Goal: Information Seeking & Learning: Learn about a topic

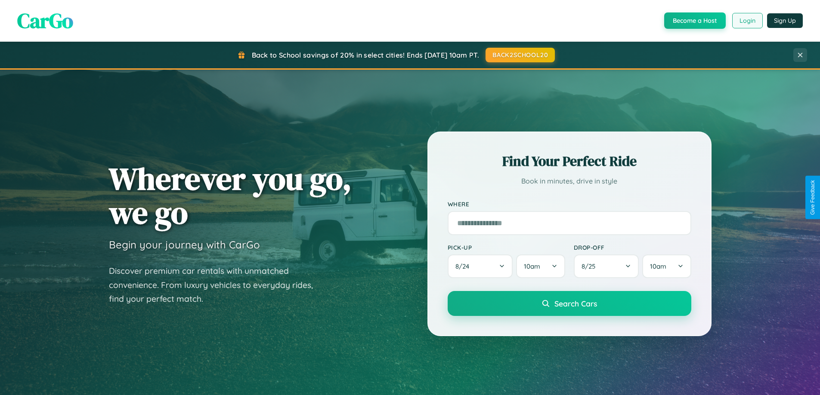
click at [746, 21] on button "Login" at bounding box center [747, 20] width 31 height 15
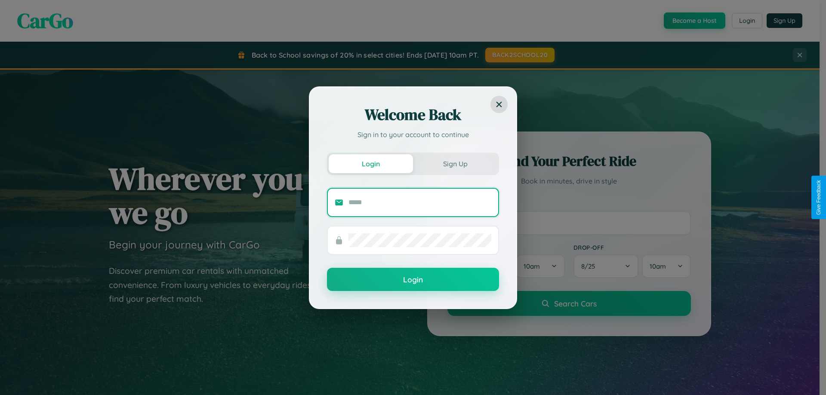
click at [420, 202] on input "text" at bounding box center [419, 203] width 143 height 14
type input "**********"
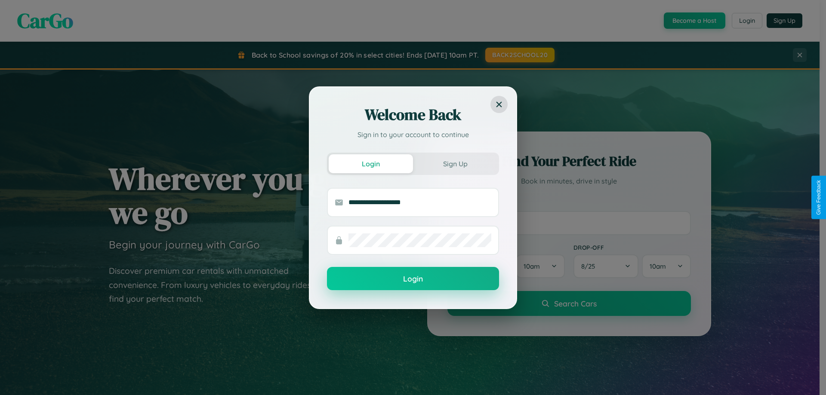
click at [413, 279] on button "Login" at bounding box center [413, 278] width 172 height 23
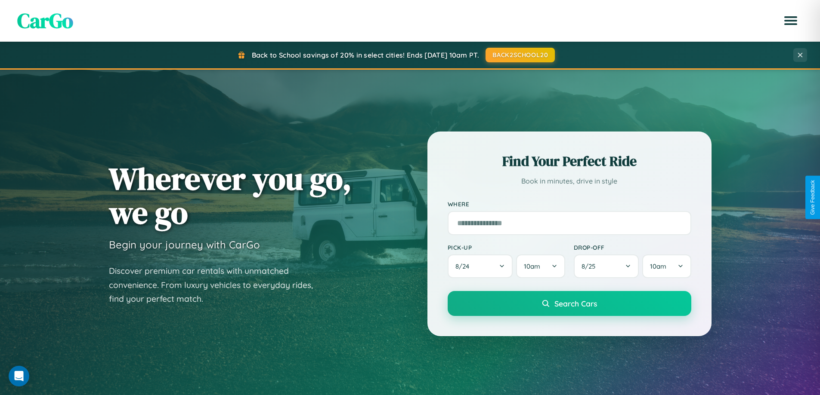
scroll to position [1656, 0]
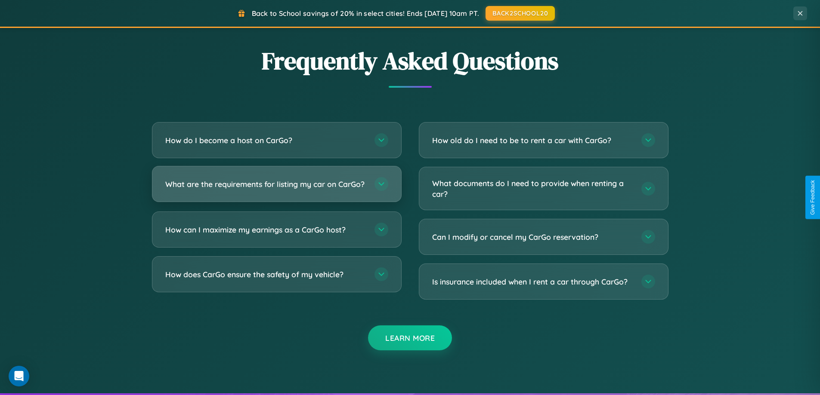
click at [276, 188] on h3 "What are the requirements for listing my car on CarGo?" at bounding box center [265, 184] width 200 height 11
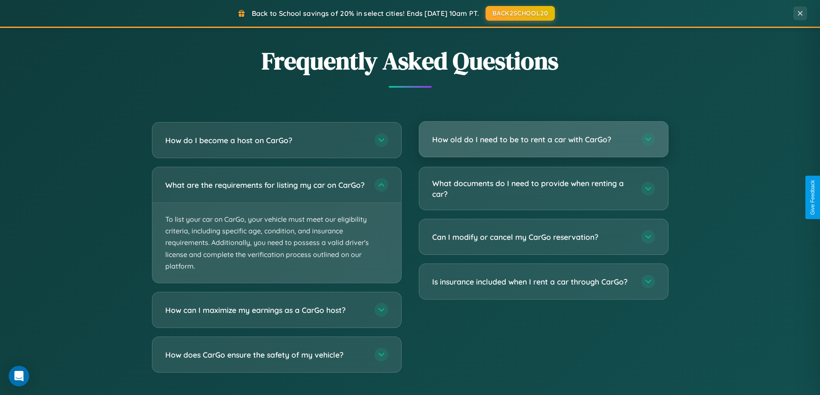
click at [543, 140] on h3 "How old do I need to be to rent a car with CarGo?" at bounding box center [532, 139] width 200 height 11
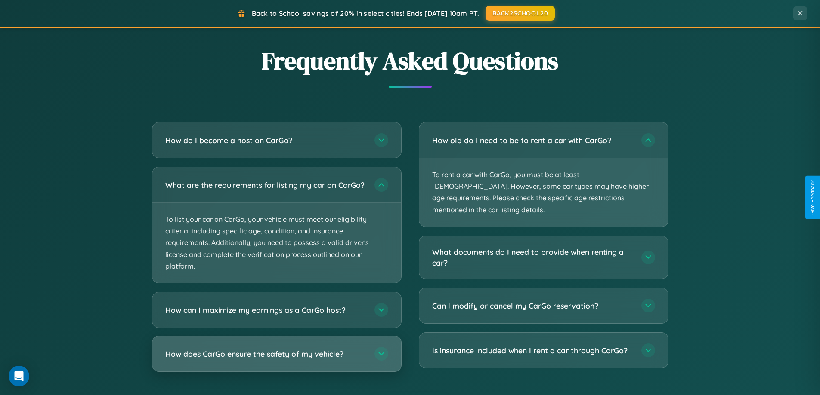
click at [276, 360] on h3 "How does CarGo ensure the safety of my vehicle?" at bounding box center [265, 354] width 200 height 11
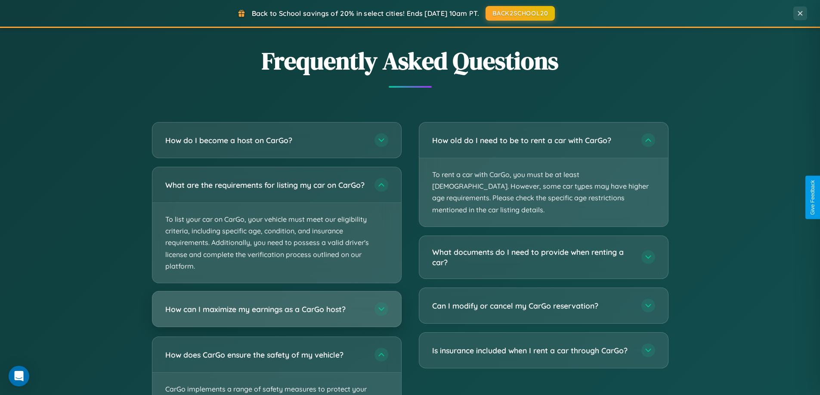
click at [276, 315] on h3 "How can I maximize my earnings as a CarGo host?" at bounding box center [265, 309] width 200 height 11
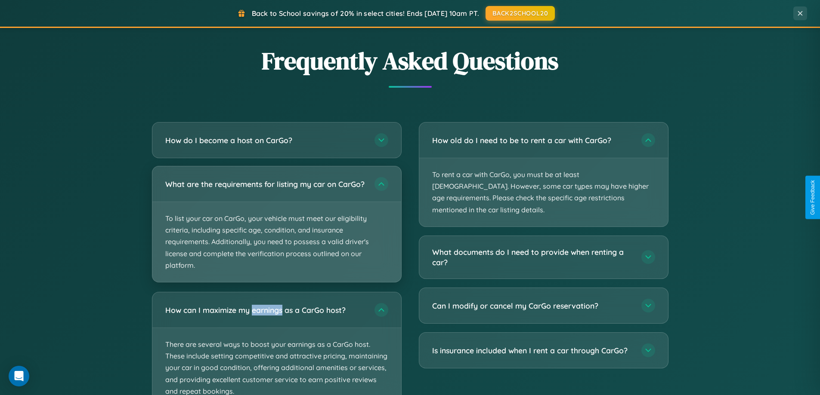
click at [276, 228] on p "To list your car on CarGo, your vehicle must meet our eligibility criteria, inc…" at bounding box center [276, 242] width 249 height 80
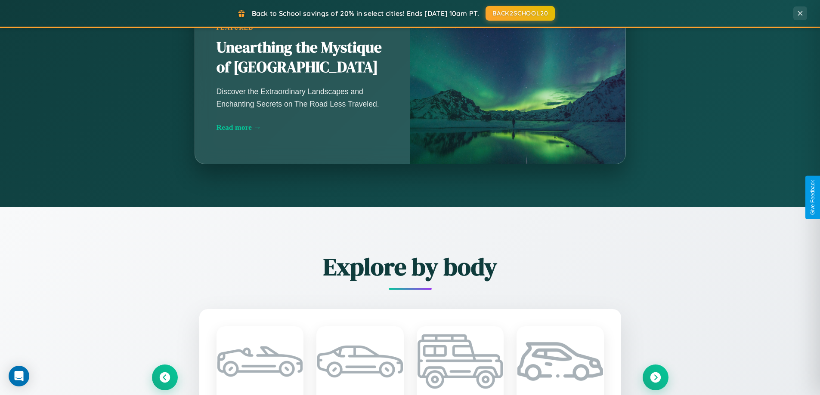
scroll to position [0, 0]
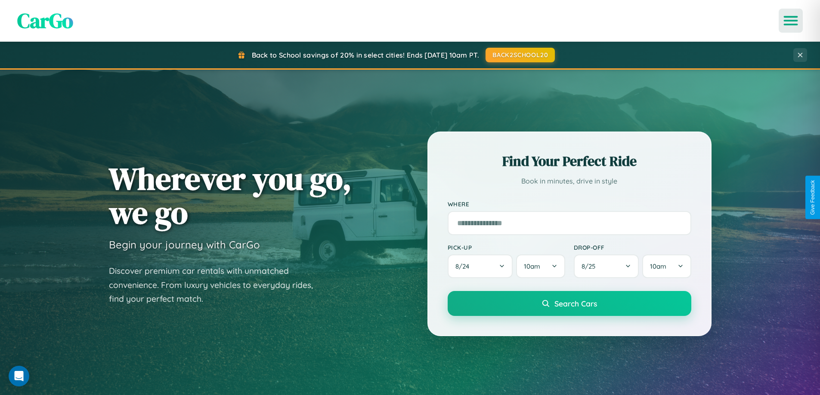
click at [790, 21] on icon "Open menu" at bounding box center [790, 21] width 12 height 8
